Goal: Navigation & Orientation: Find specific page/section

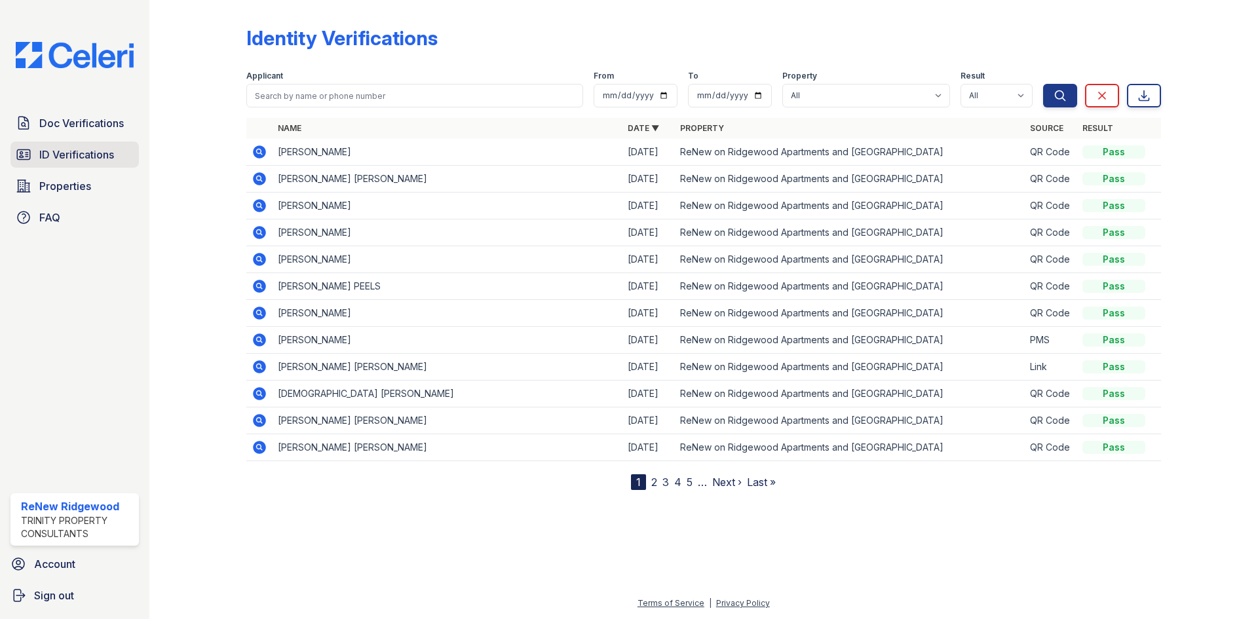
click at [82, 156] on span "ID Verifications" at bounding box center [76, 155] width 75 height 16
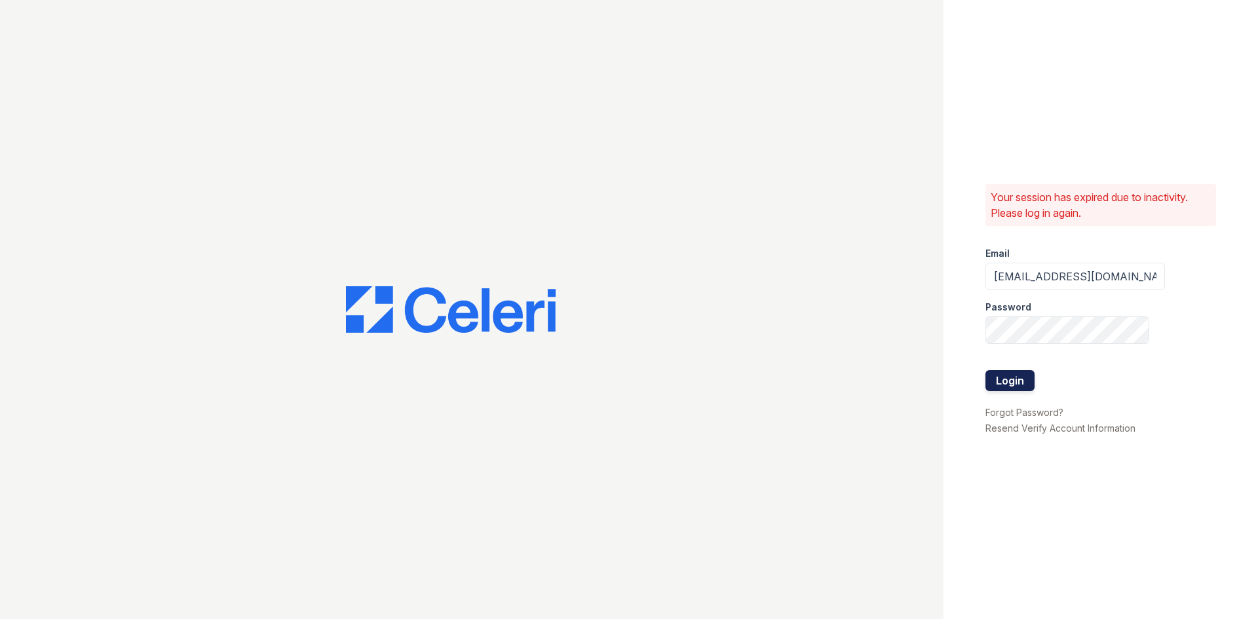
click at [996, 377] on button "Login" at bounding box center [1009, 380] width 49 height 21
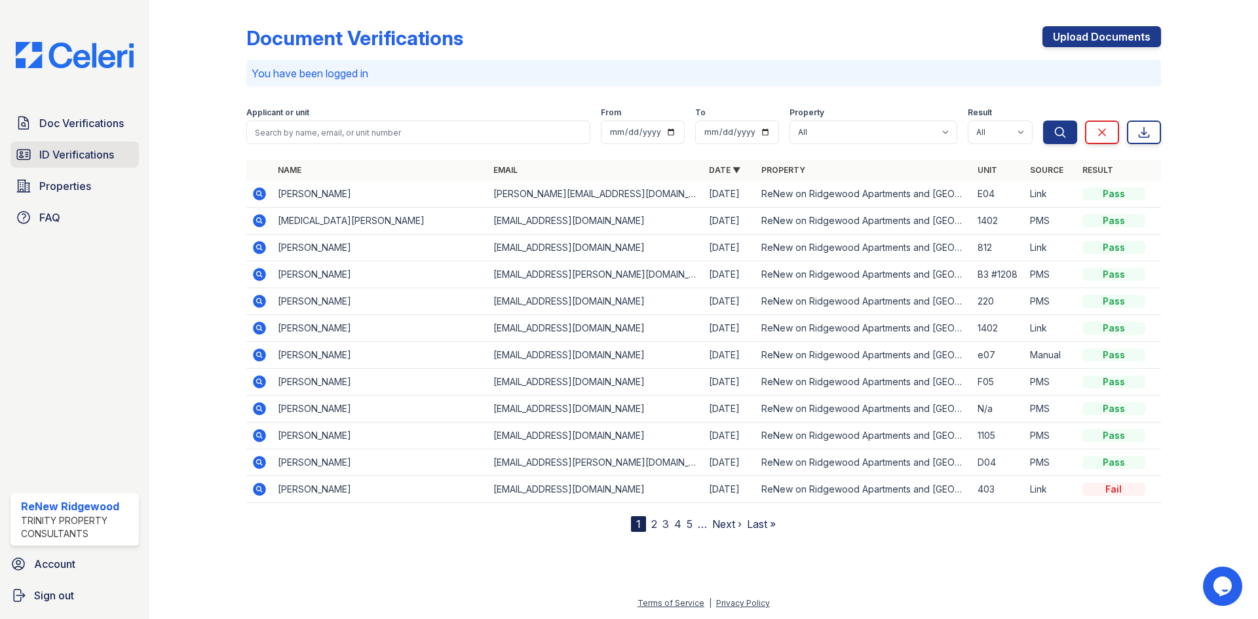
click at [86, 157] on span "ID Verifications" at bounding box center [76, 155] width 75 height 16
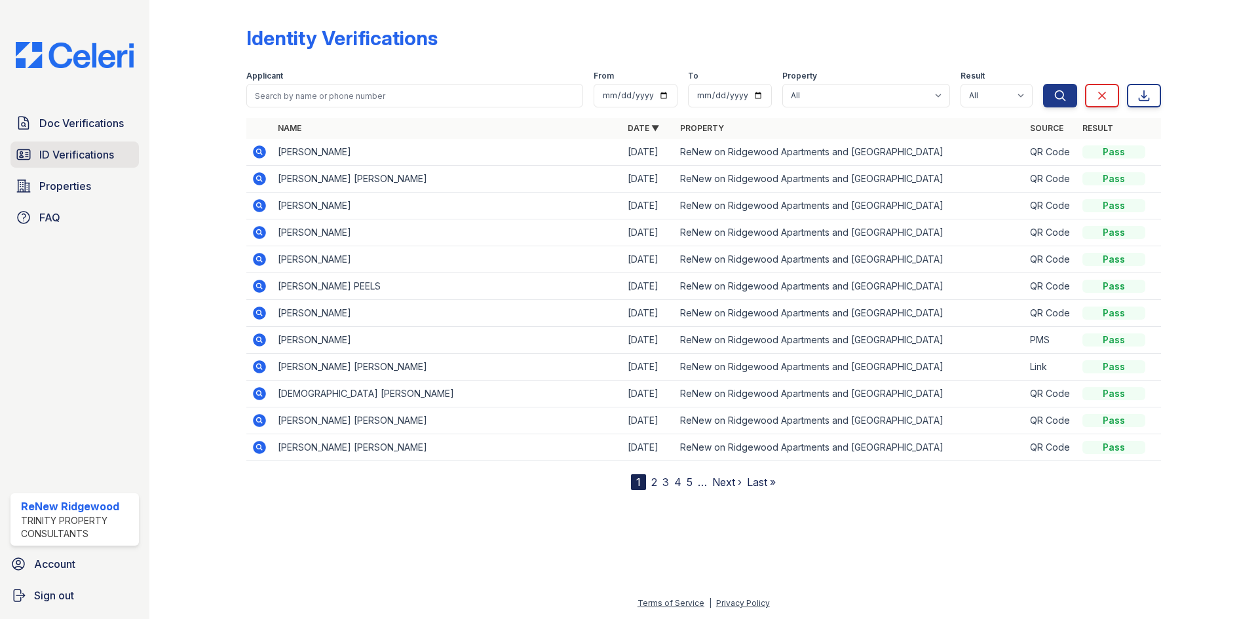
click at [104, 156] on span "ID Verifications" at bounding box center [76, 155] width 75 height 16
click at [102, 153] on span "ID Verifications" at bounding box center [76, 155] width 75 height 16
click at [97, 121] on span "Doc Verifications" at bounding box center [81, 123] width 85 height 16
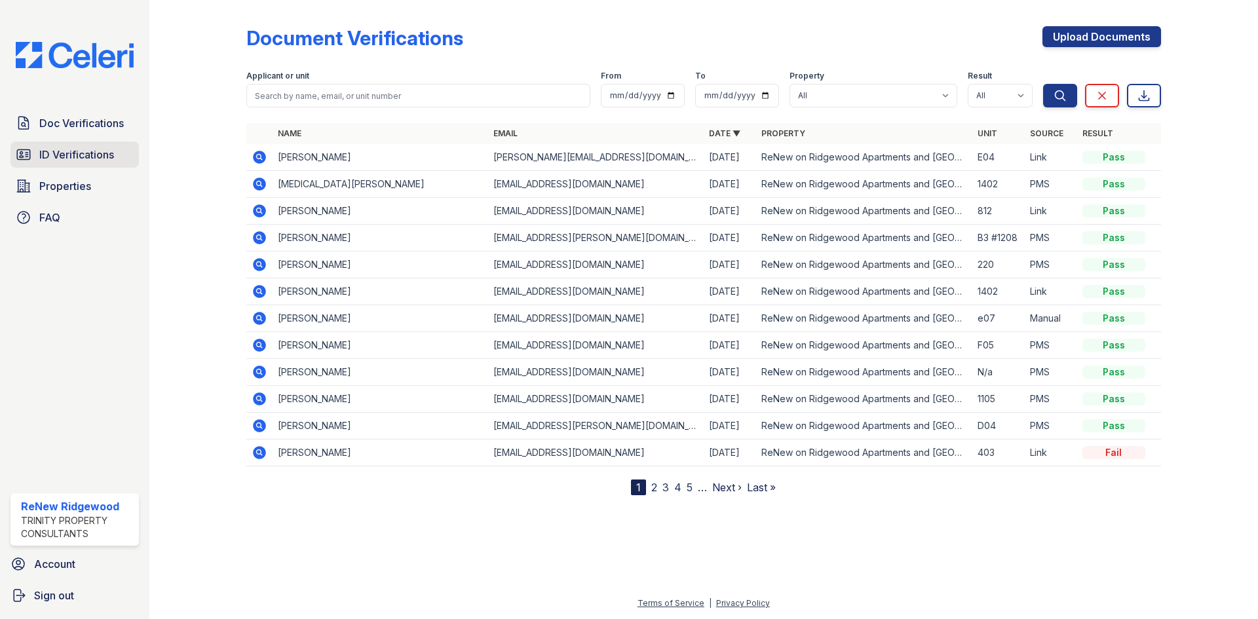
click at [74, 157] on span "ID Verifications" at bounding box center [76, 155] width 75 height 16
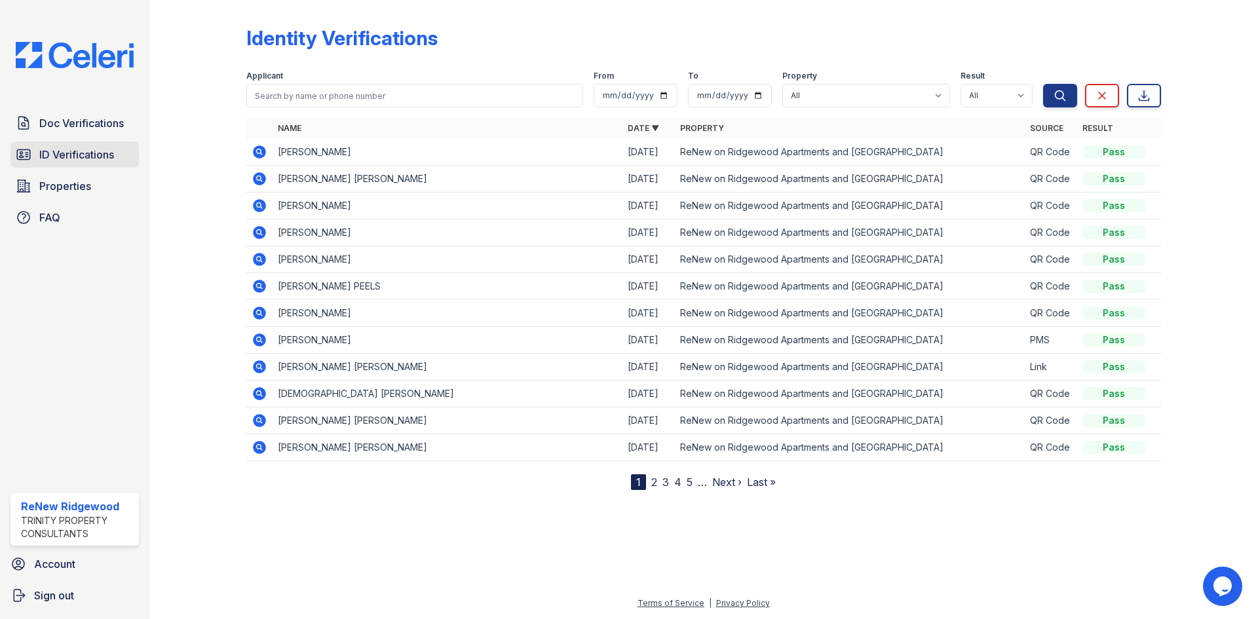
click at [77, 151] on span "ID Verifications" at bounding box center [76, 155] width 75 height 16
click at [82, 150] on span "ID Verifications" at bounding box center [76, 155] width 75 height 16
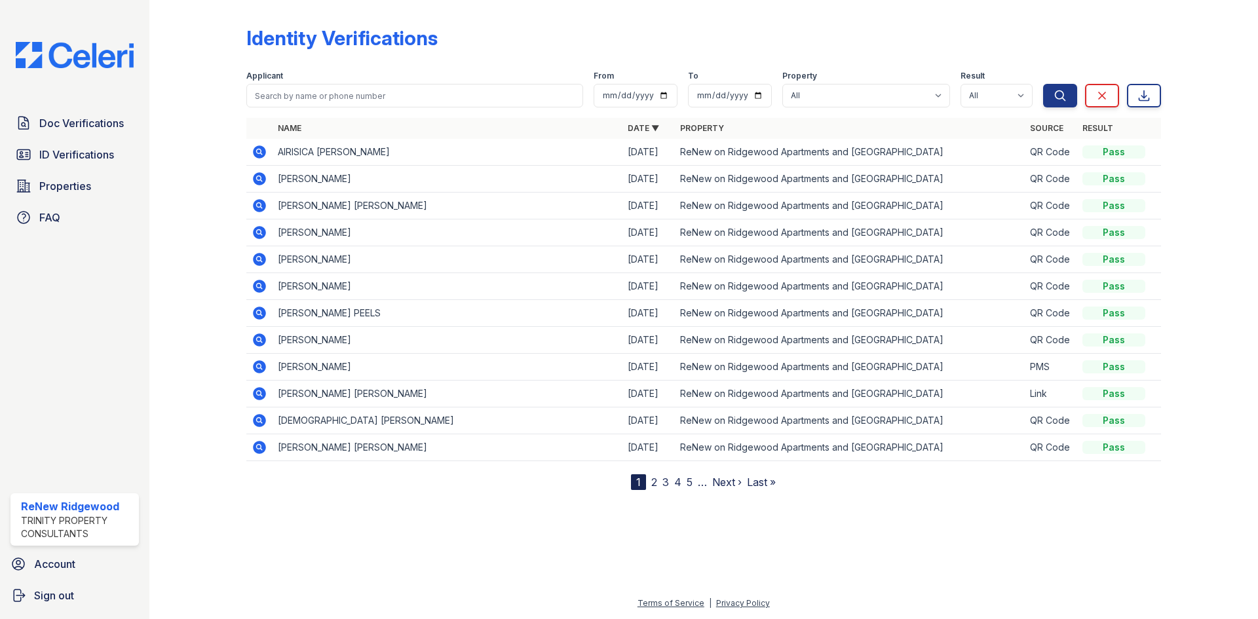
click at [82, 150] on span "ID Verifications" at bounding box center [76, 155] width 75 height 16
click at [85, 162] on span "ID Verifications" at bounding box center [76, 155] width 75 height 16
click at [86, 157] on span "ID Verifications" at bounding box center [76, 155] width 75 height 16
click at [35, 157] on link "ID Verifications" at bounding box center [74, 155] width 128 height 26
click at [47, 153] on span "ID Verifications" at bounding box center [76, 155] width 75 height 16
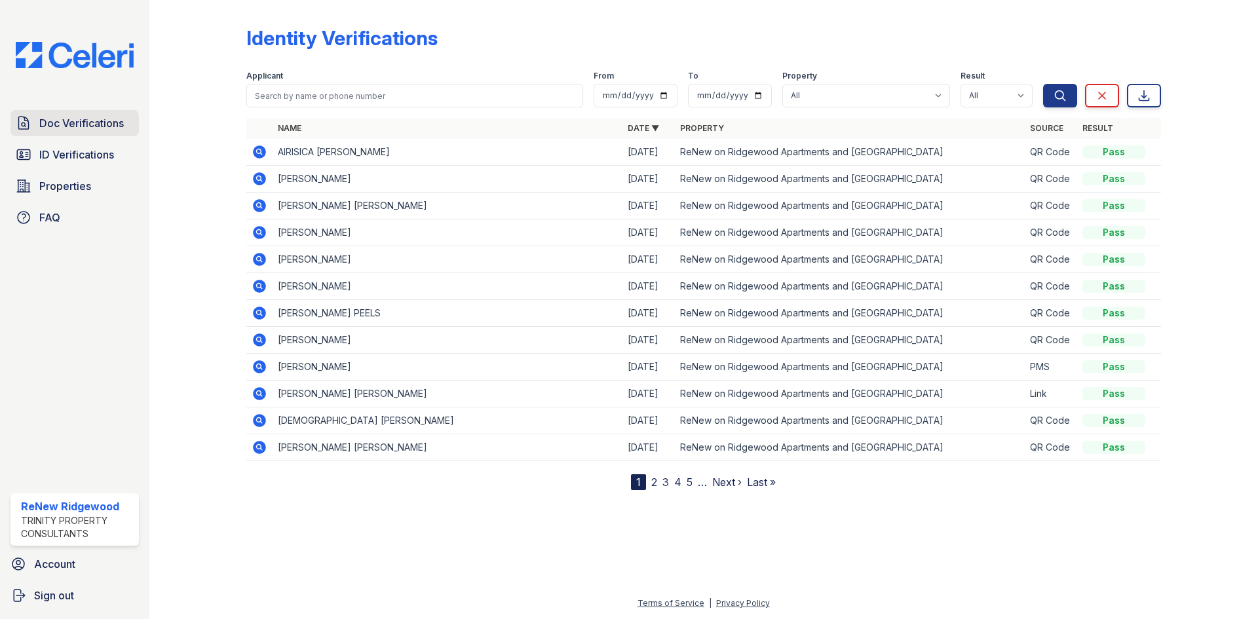
click at [51, 117] on span "Doc Verifications" at bounding box center [81, 123] width 85 height 16
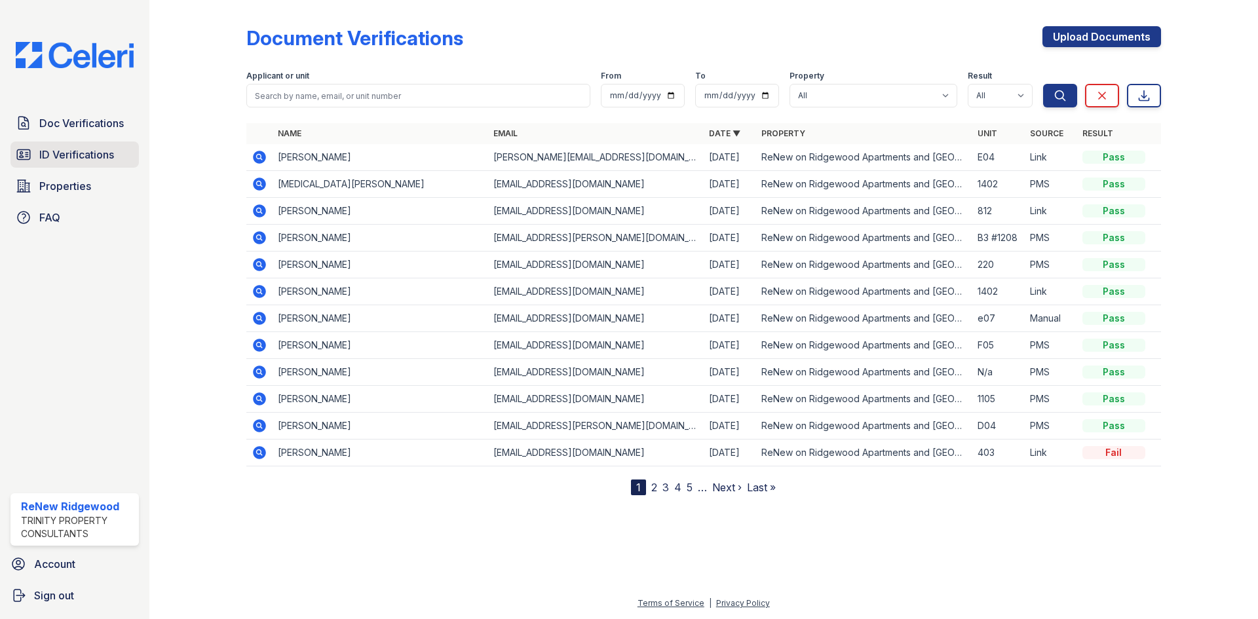
click at [51, 158] on span "ID Verifications" at bounding box center [76, 155] width 75 height 16
